Goal: Information Seeking & Learning: Understand process/instructions

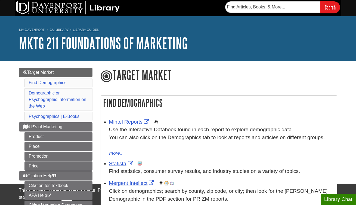
scroll to position [59, 0]
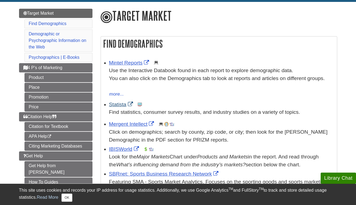
click at [122, 106] on link "Statista" at bounding box center [121, 105] width 25 height 6
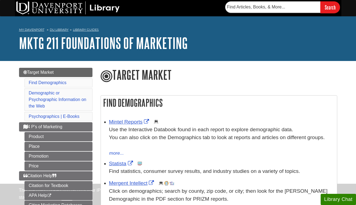
scroll to position [59, 0]
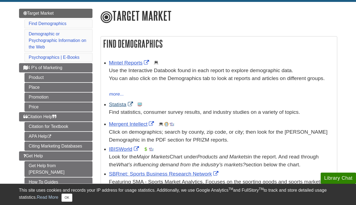
click at [124, 106] on link "Statista" at bounding box center [121, 105] width 25 height 6
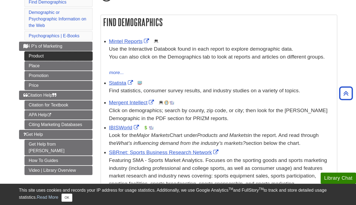
scroll to position [77, 0]
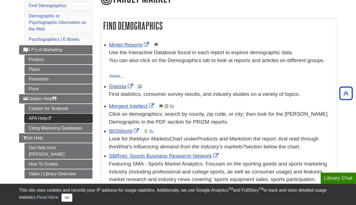
click at [68, 114] on link "APA Help This link opens in a new window" at bounding box center [59, 118] width 68 height 9
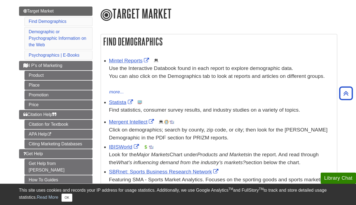
scroll to position [61, 0]
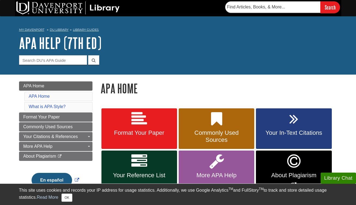
scroll to position [4, 0]
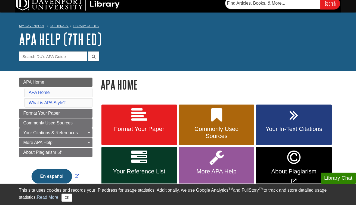
click at [282, 113] on link "Your In-Text Citations" at bounding box center [294, 125] width 76 height 41
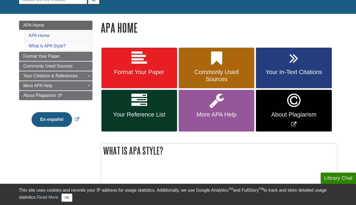
scroll to position [62, 0]
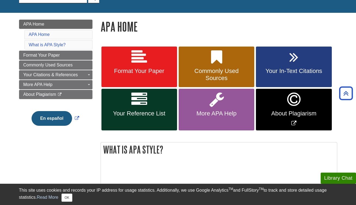
click at [158, 60] on link "Format Your Paper" at bounding box center [140, 67] width 76 height 41
click at [273, 76] on link "Your In-Text Citations" at bounding box center [294, 67] width 76 height 41
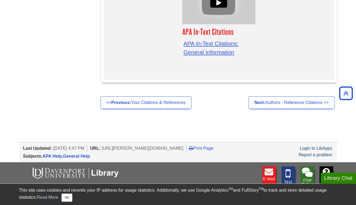
scroll to position [1770, 0]
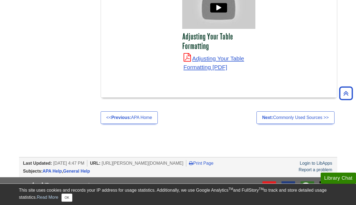
scroll to position [2048, 0]
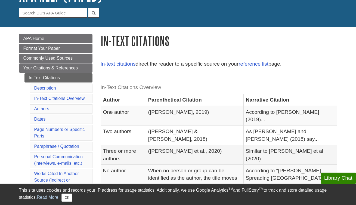
scroll to position [47, 0]
click at [261, 64] on link "reference list" at bounding box center [254, 64] width 30 height 6
click at [125, 63] on link "In-text citations" at bounding box center [118, 64] width 35 height 6
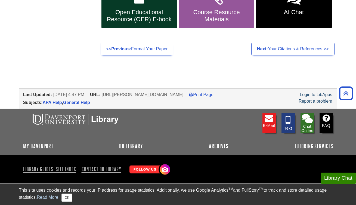
scroll to position [155, 0]
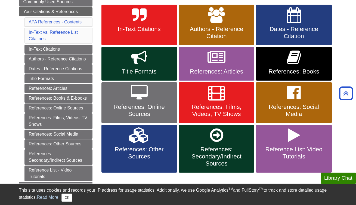
scroll to position [105, 0]
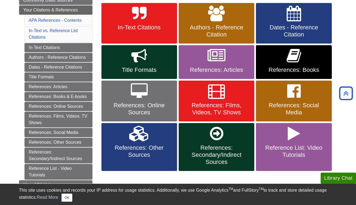
click at [138, 13] on icon at bounding box center [139, 14] width 14 height 16
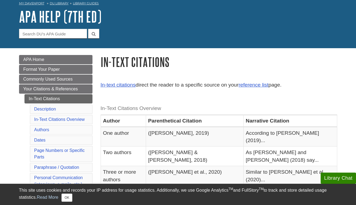
scroll to position [29, 0]
